Goal: Navigation & Orientation: Understand site structure

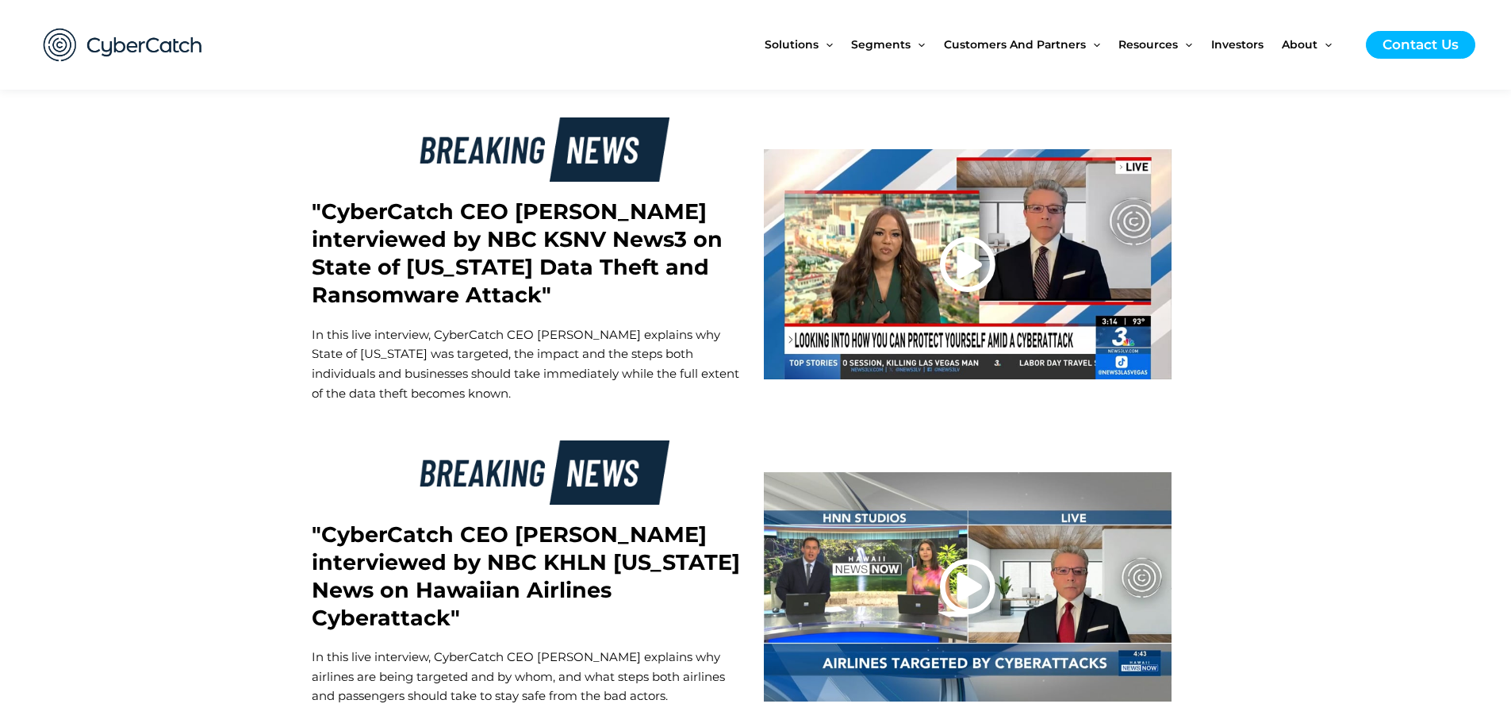
scroll to position [2856, 0]
click at [956, 557] on icon at bounding box center [967, 585] width 57 height 57
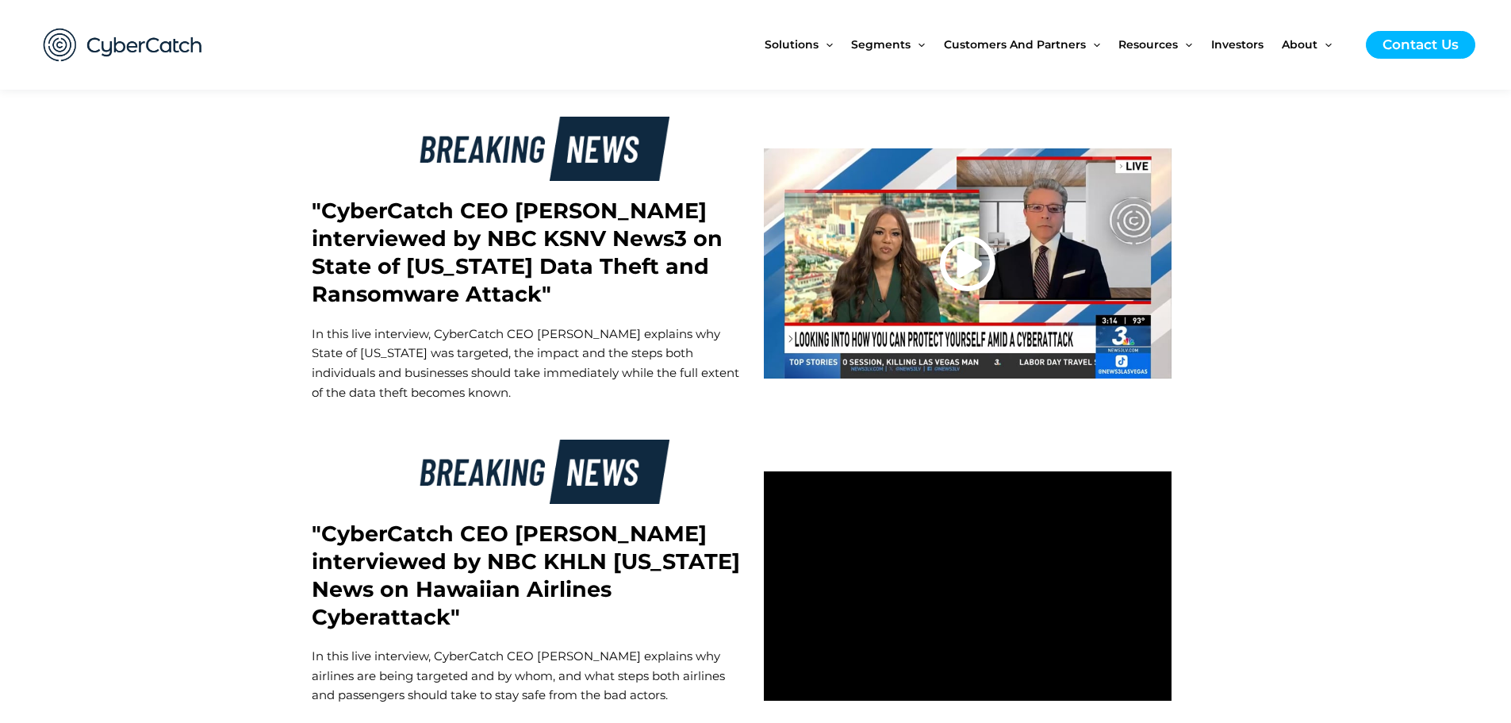
click at [965, 235] on icon at bounding box center [967, 263] width 57 height 57
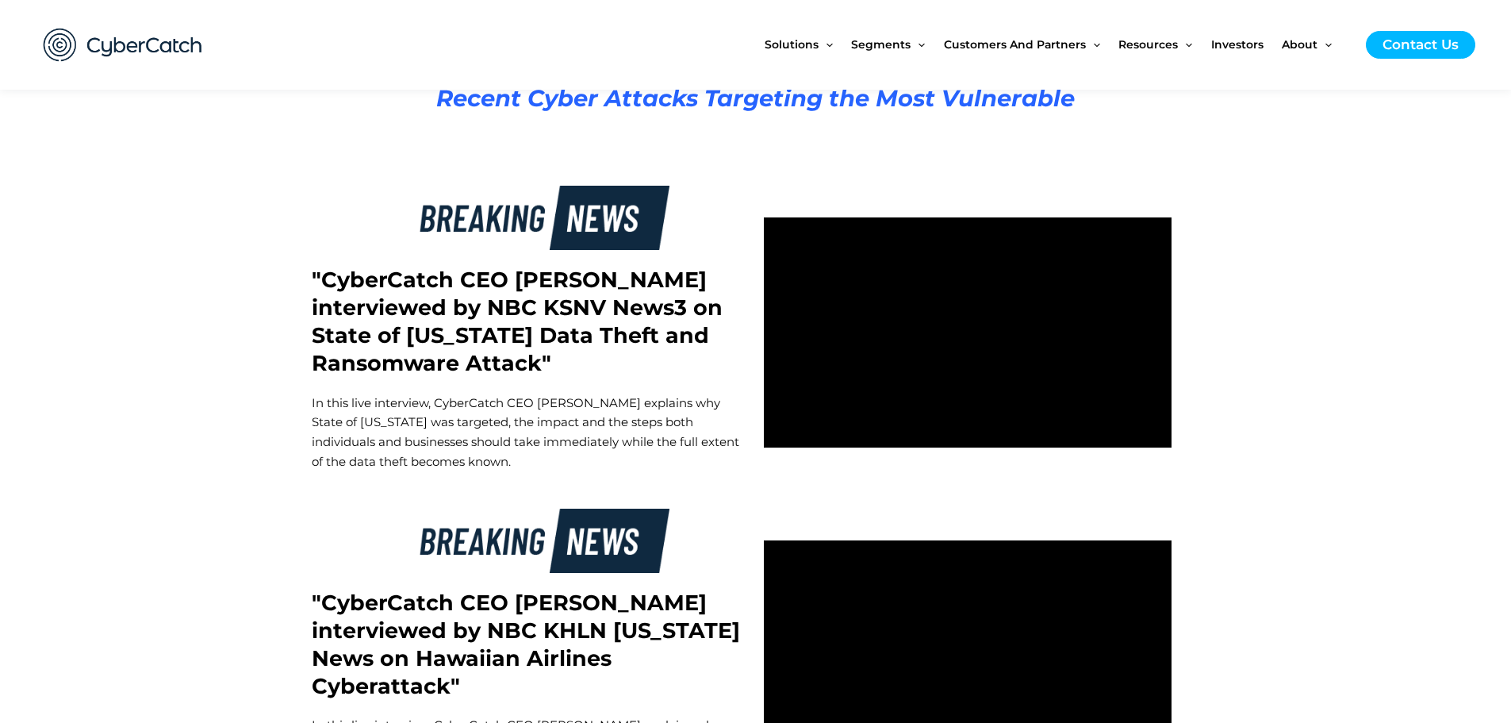
scroll to position [2697, 0]
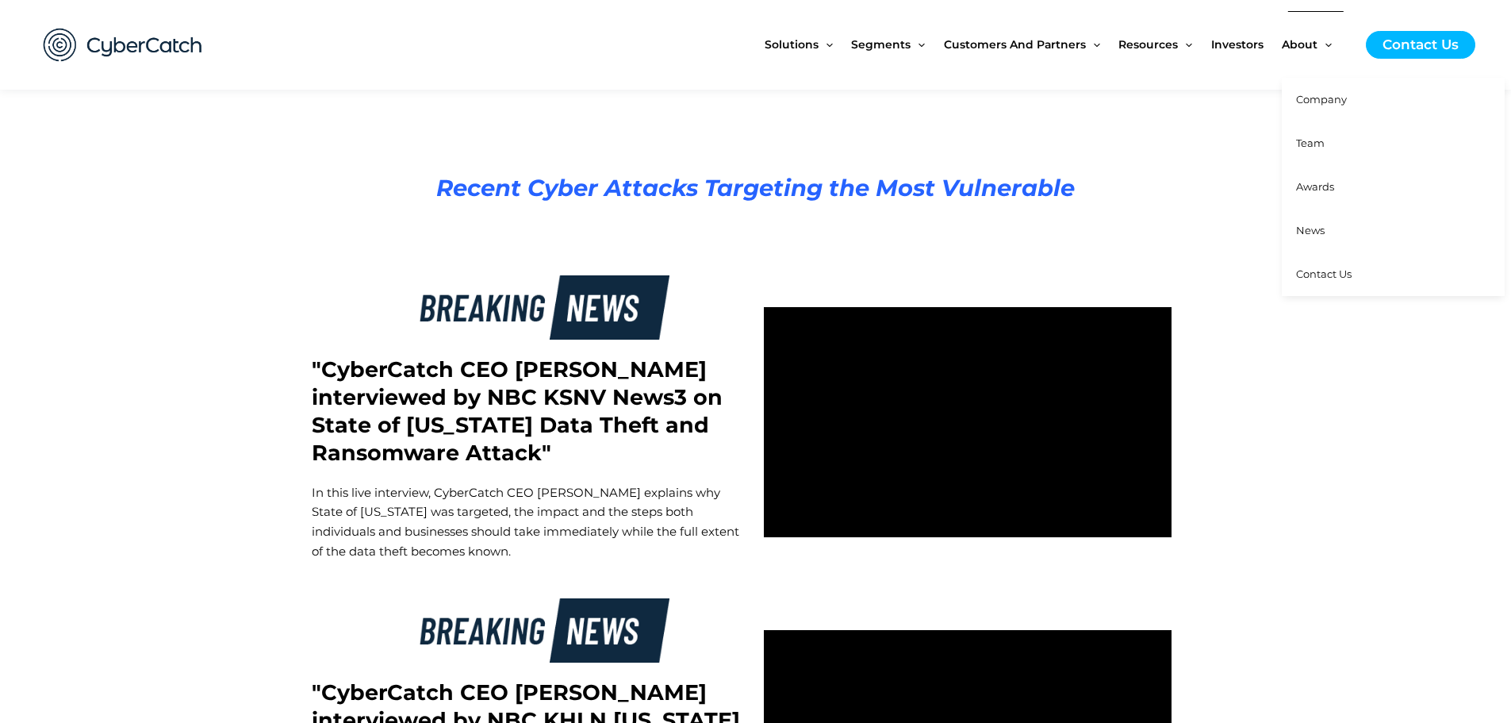
click at [1316, 140] on span "Team" at bounding box center [1310, 142] width 29 height 13
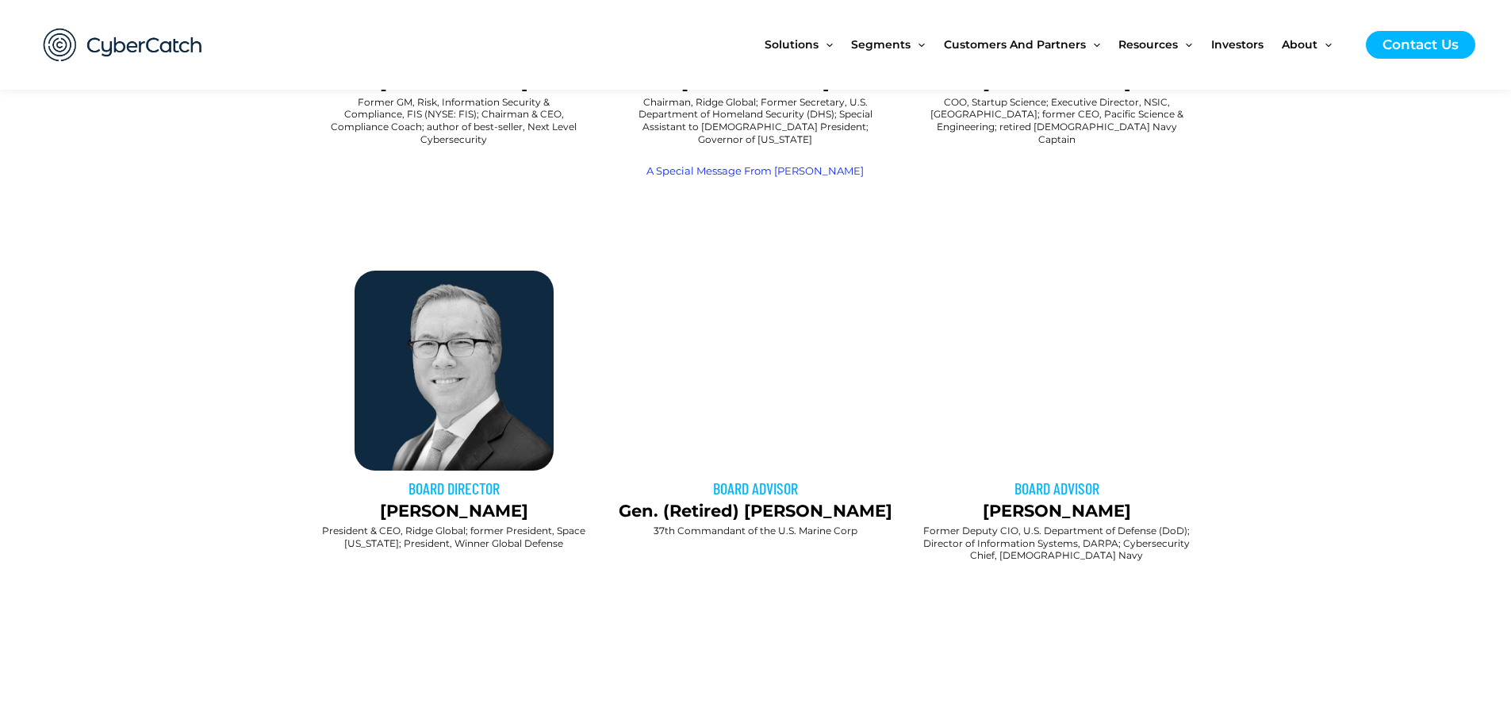
scroll to position [793, 0]
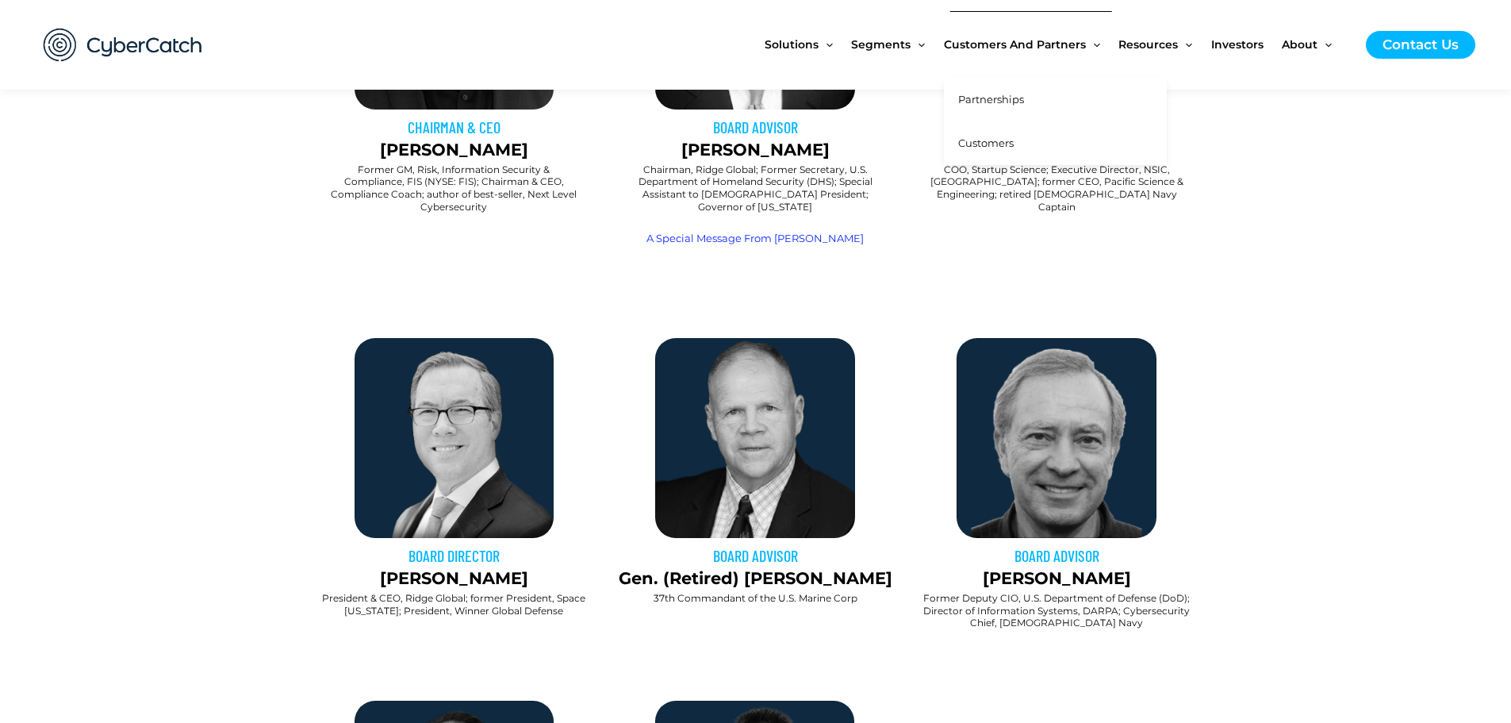
click at [990, 139] on span "Customers" at bounding box center [986, 142] width 56 height 13
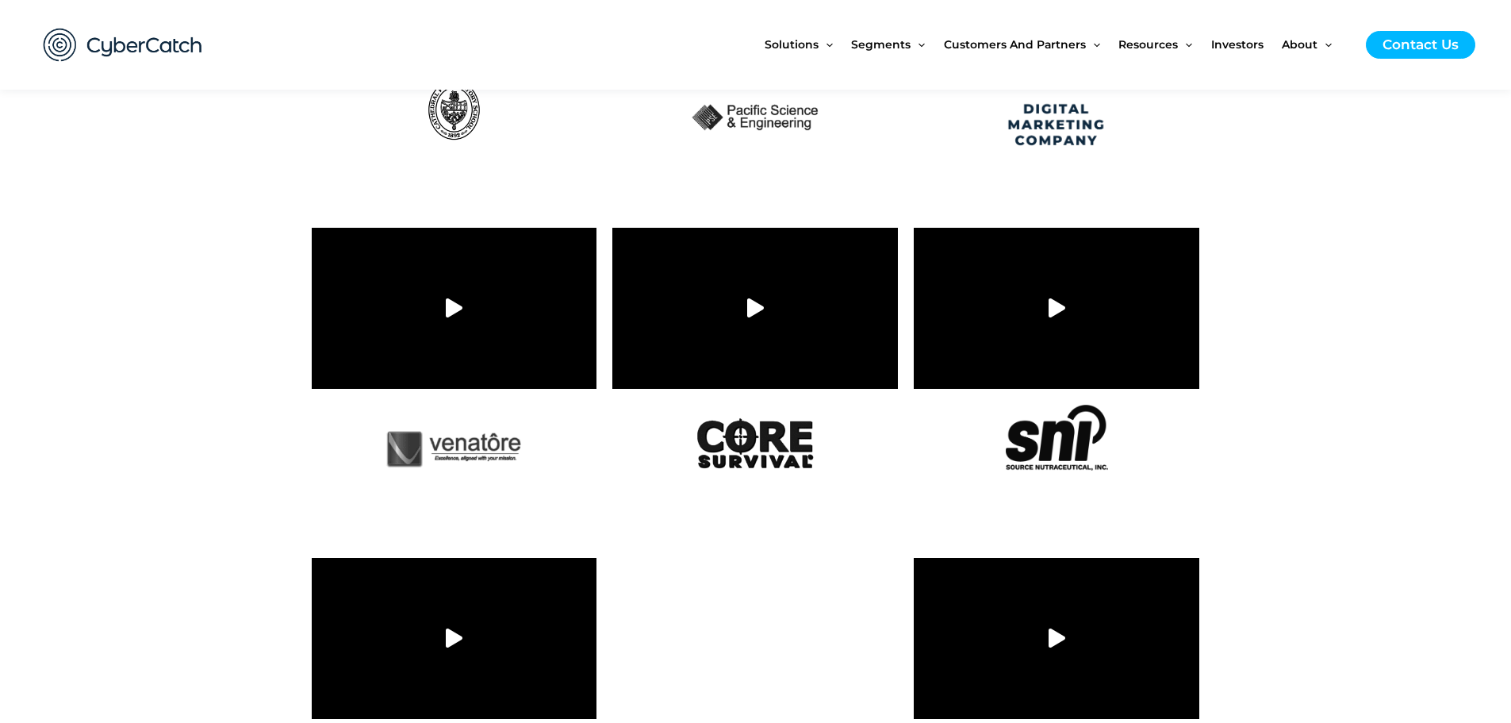
scroll to position [1177, 0]
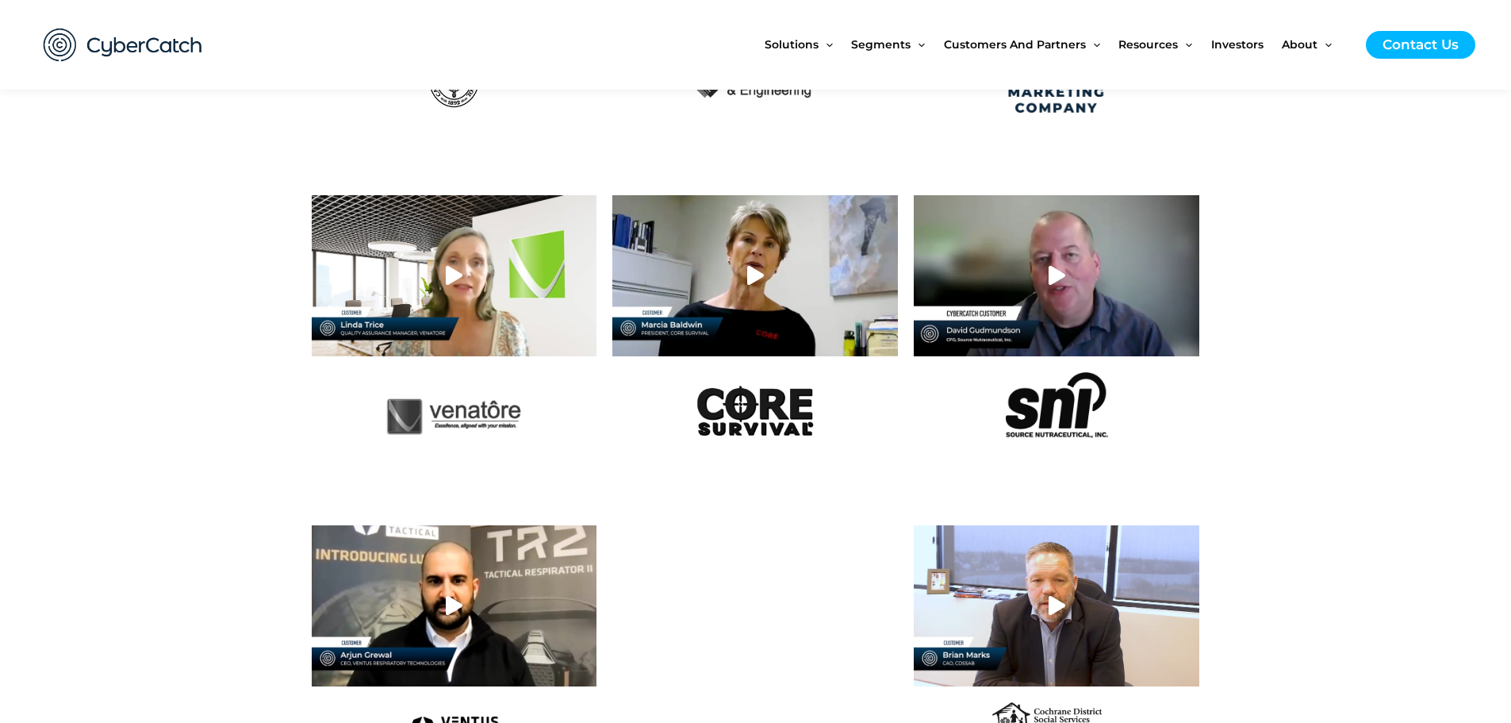
click at [785, 286] on div at bounding box center [755, 275] width 286 height 160
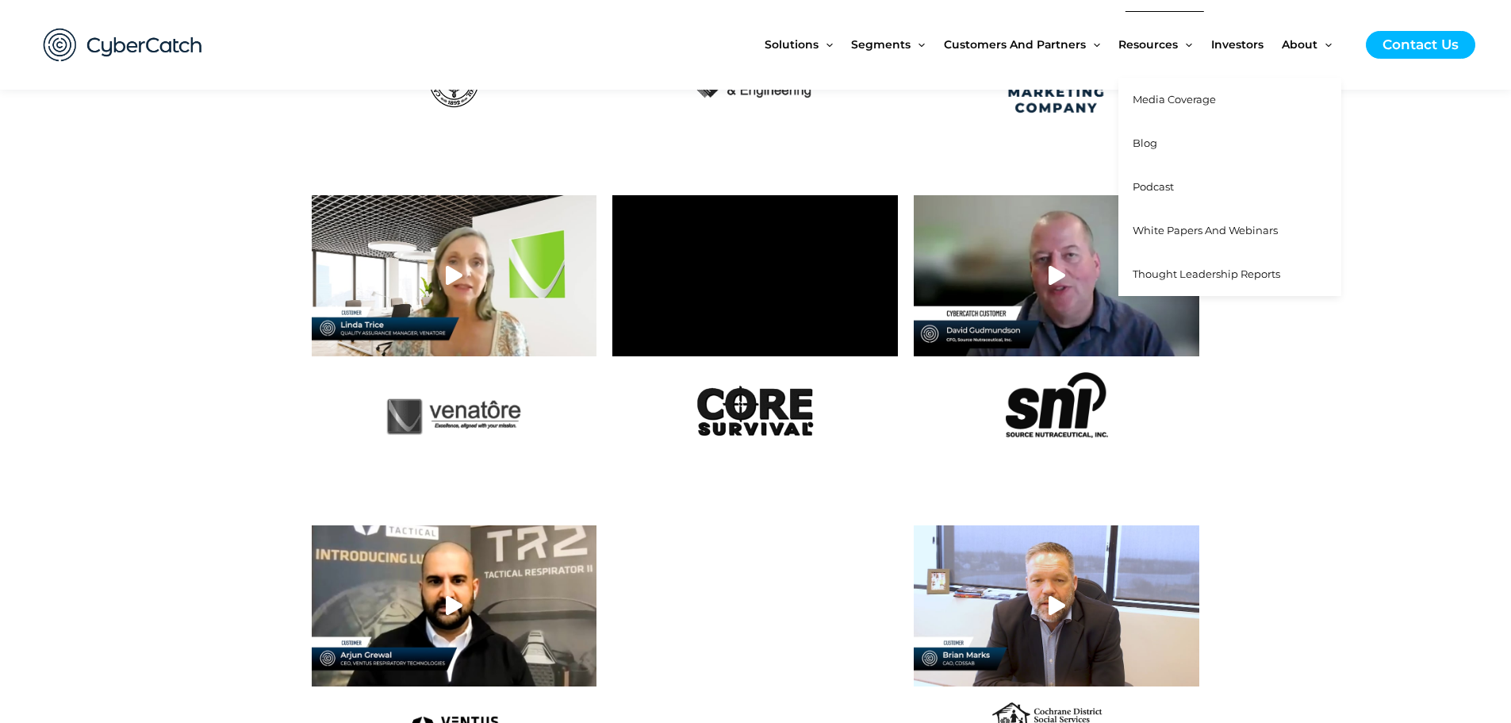
click at [1171, 272] on span "Thought Leadership Reports" at bounding box center [1207, 273] width 148 height 13
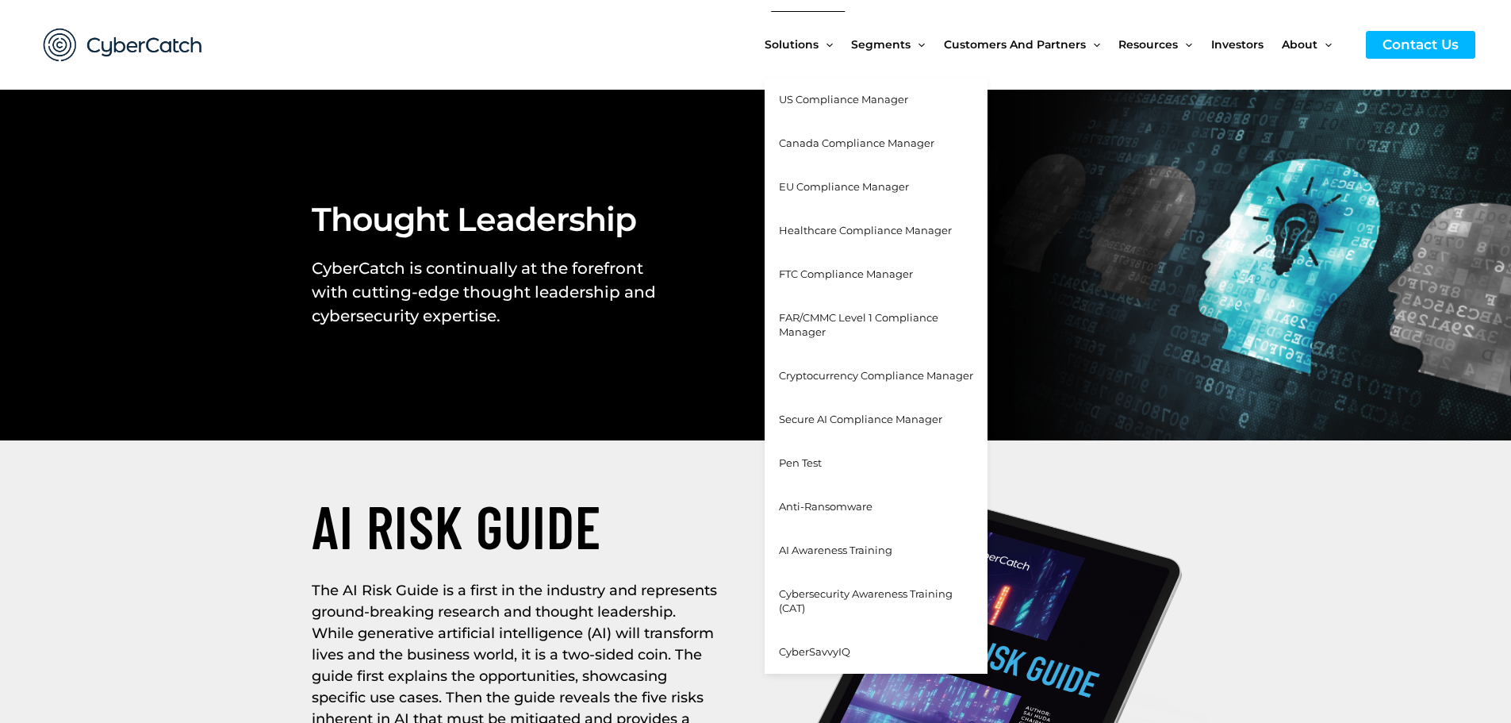
click at [818, 101] on span "US Compliance Manager" at bounding box center [843, 99] width 129 height 13
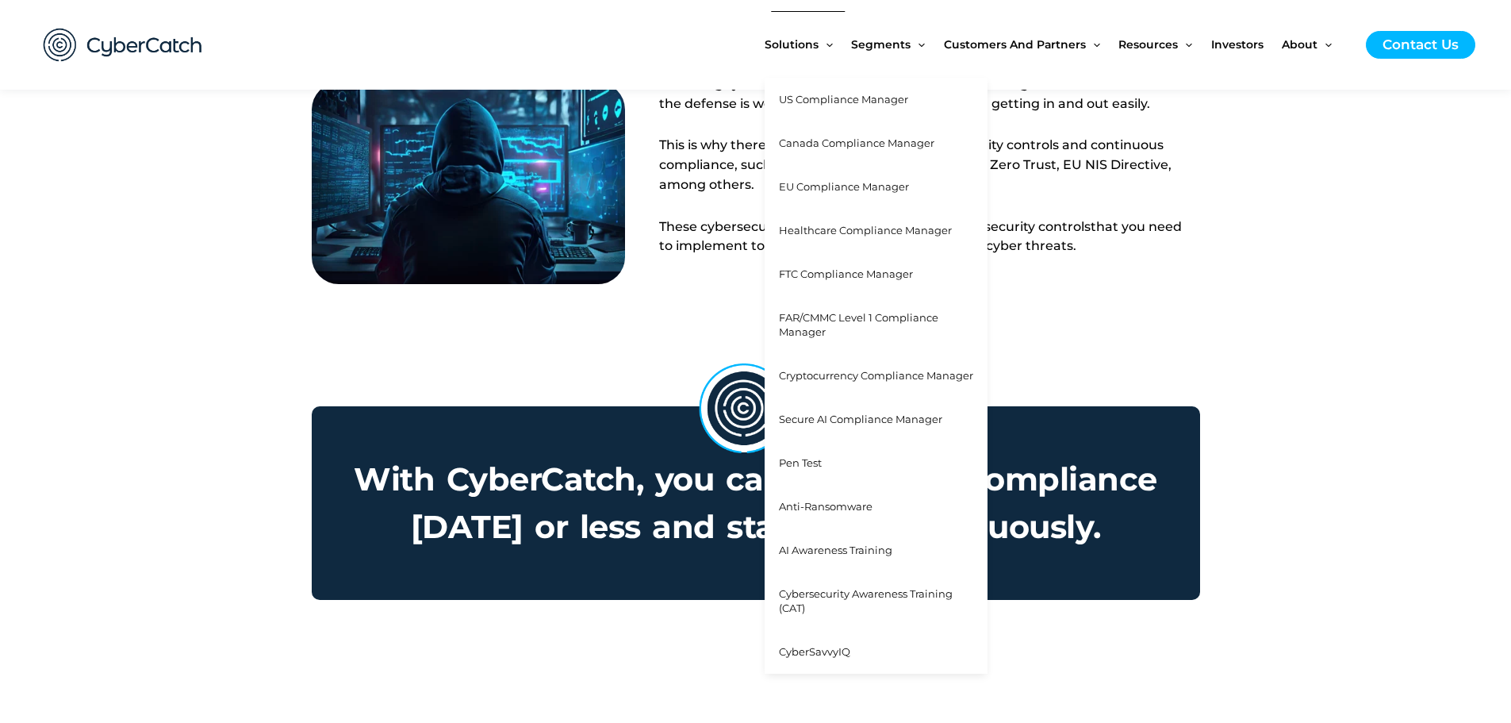
scroll to position [873, 0]
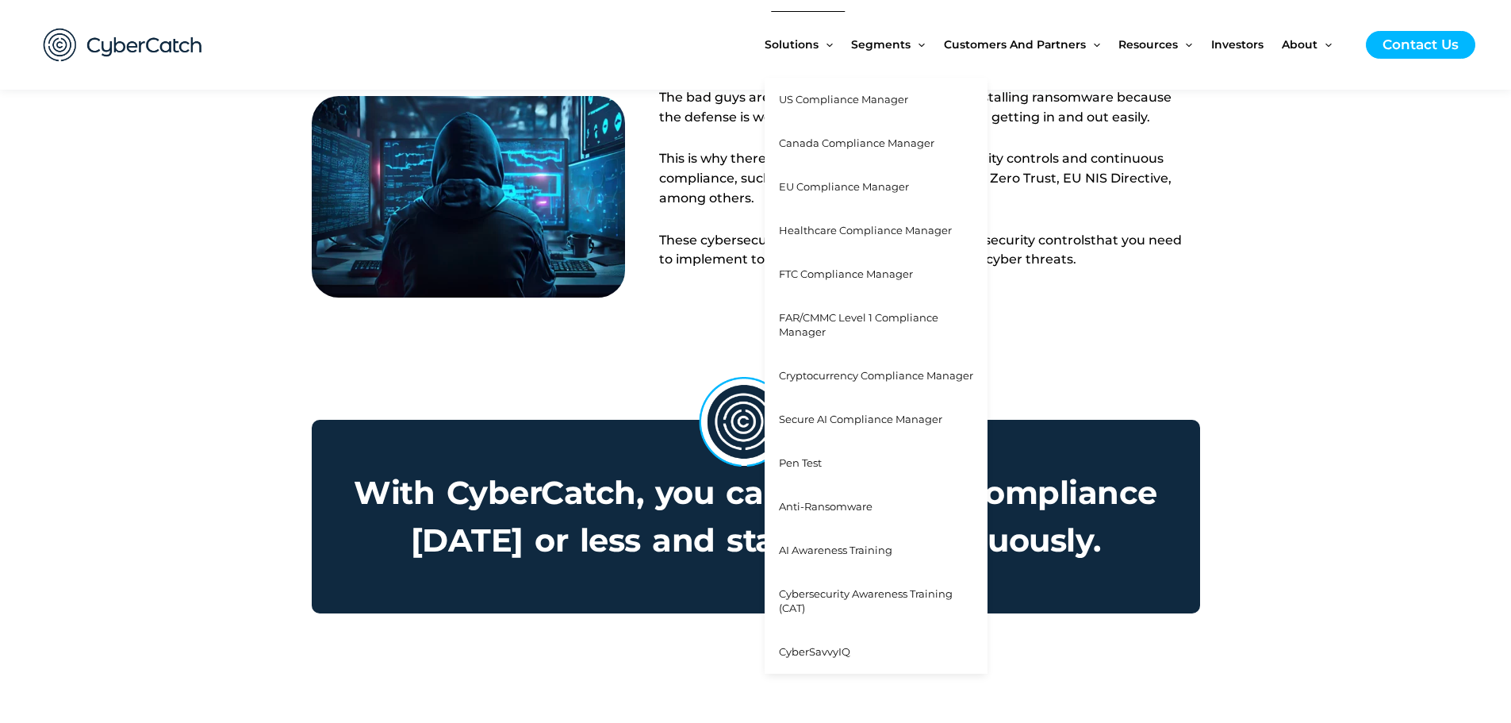
click at [838, 509] on span "Anti-Ransomware" at bounding box center [826, 506] width 94 height 13
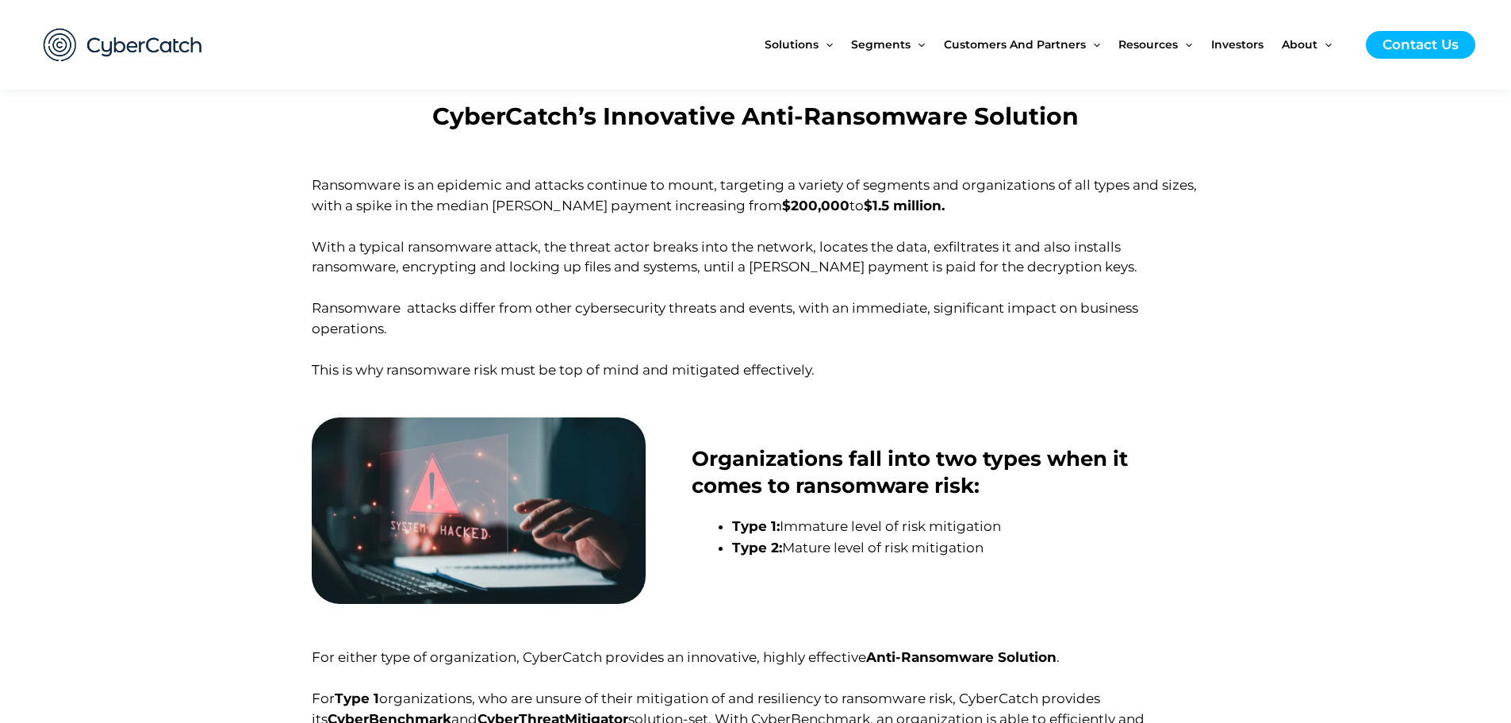
scroll to position [317, 0]
